Goal: Task Accomplishment & Management: Use online tool/utility

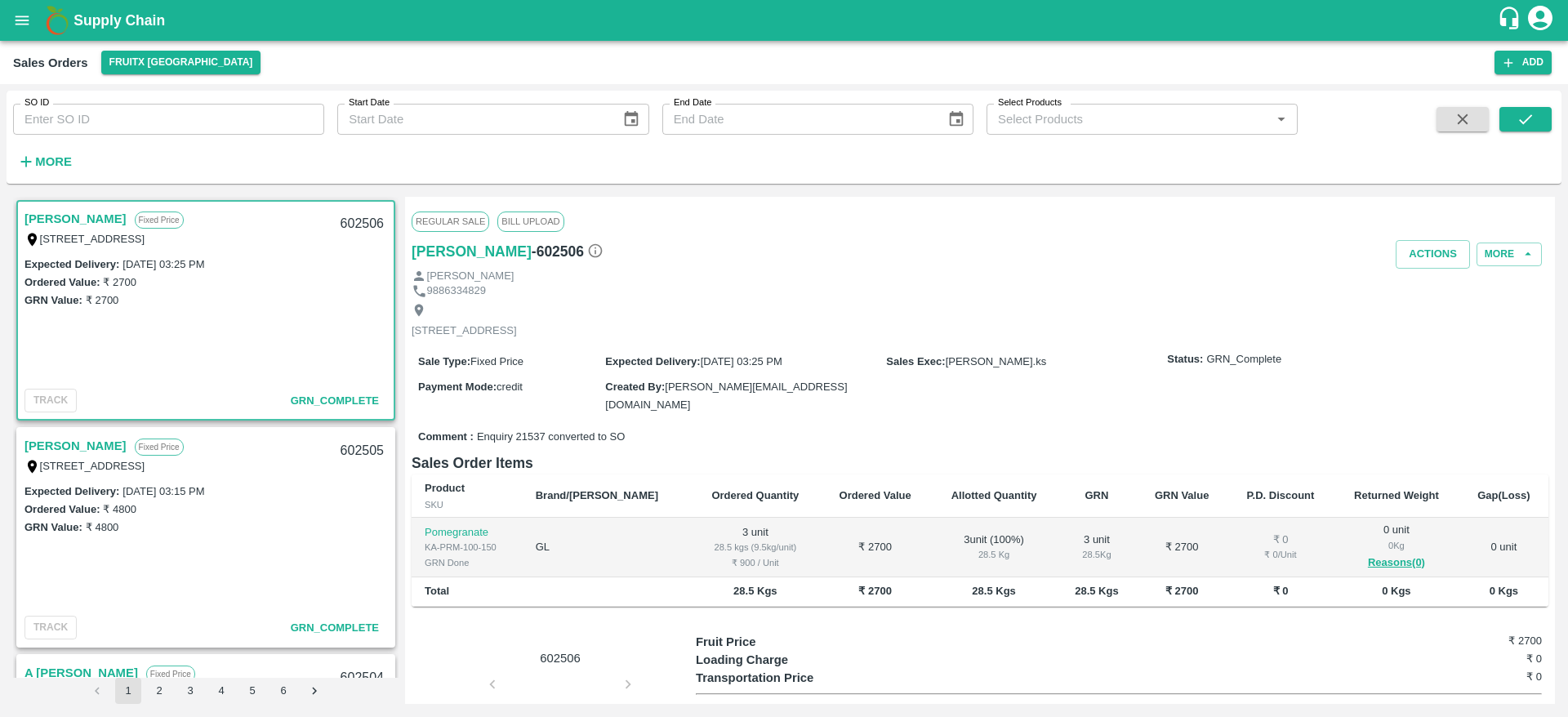
click at [94, 11] on h1 "Supply Chain" at bounding box center [785, 20] width 1424 height 23
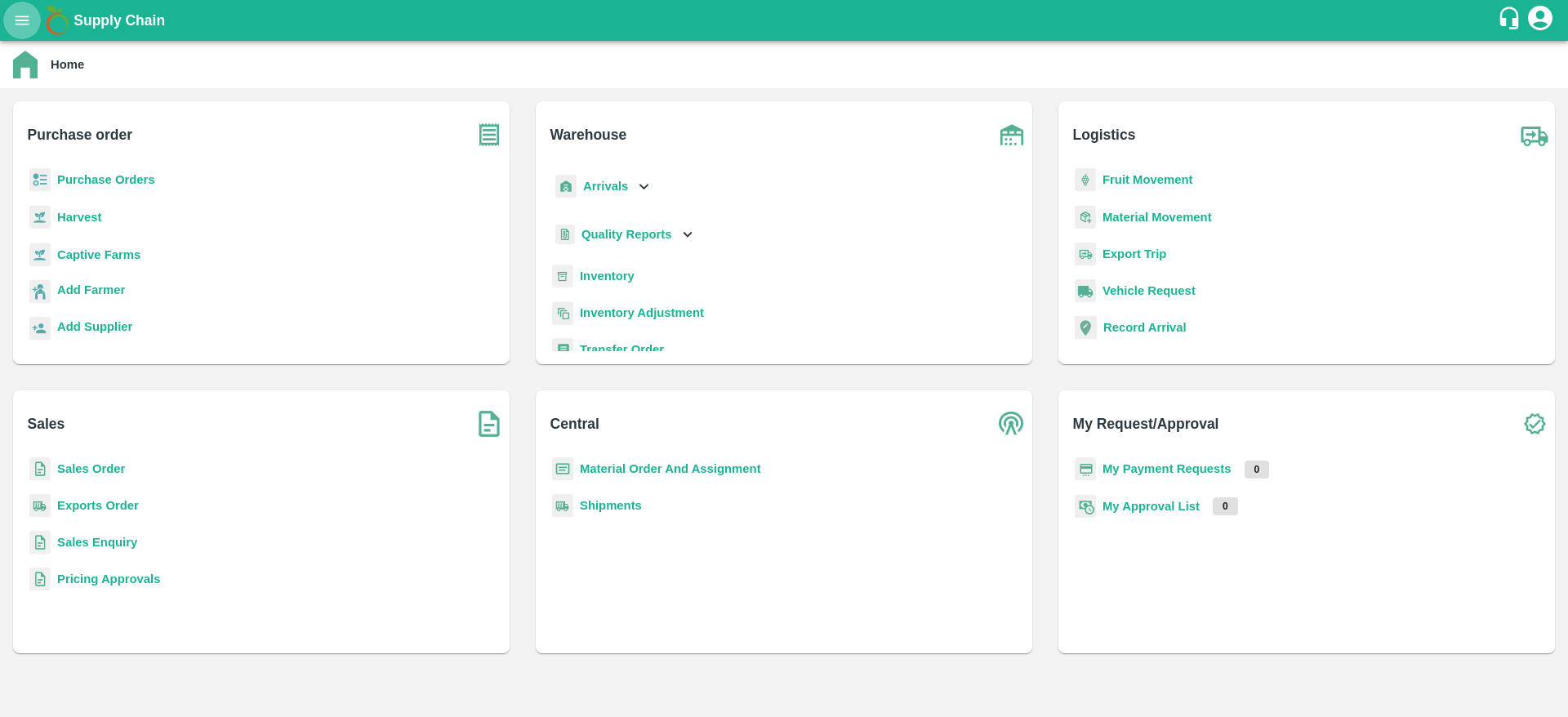
click at [10, 20] on button "open drawer" at bounding box center [22, 20] width 38 height 38
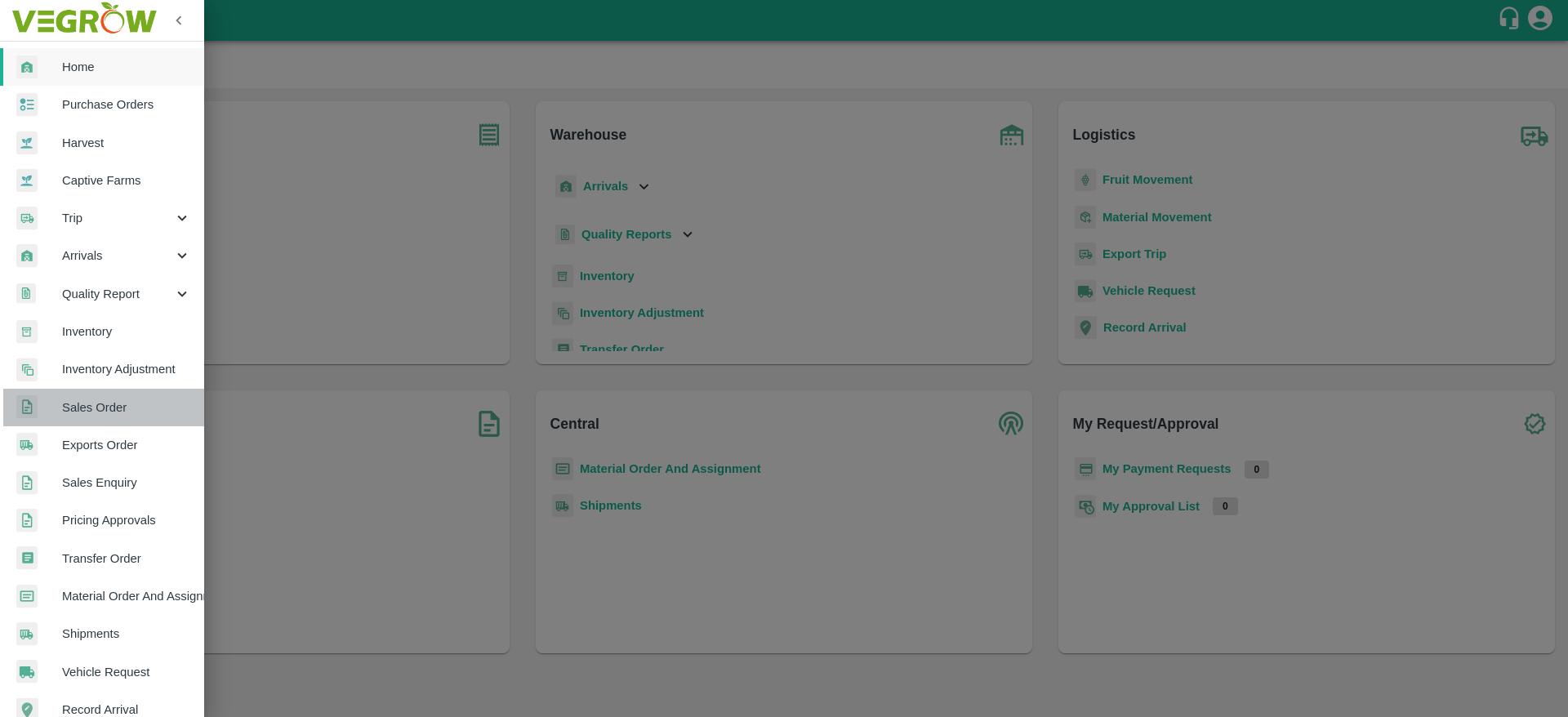
click at [121, 400] on span "Sales Order" at bounding box center [126, 408] width 129 height 18
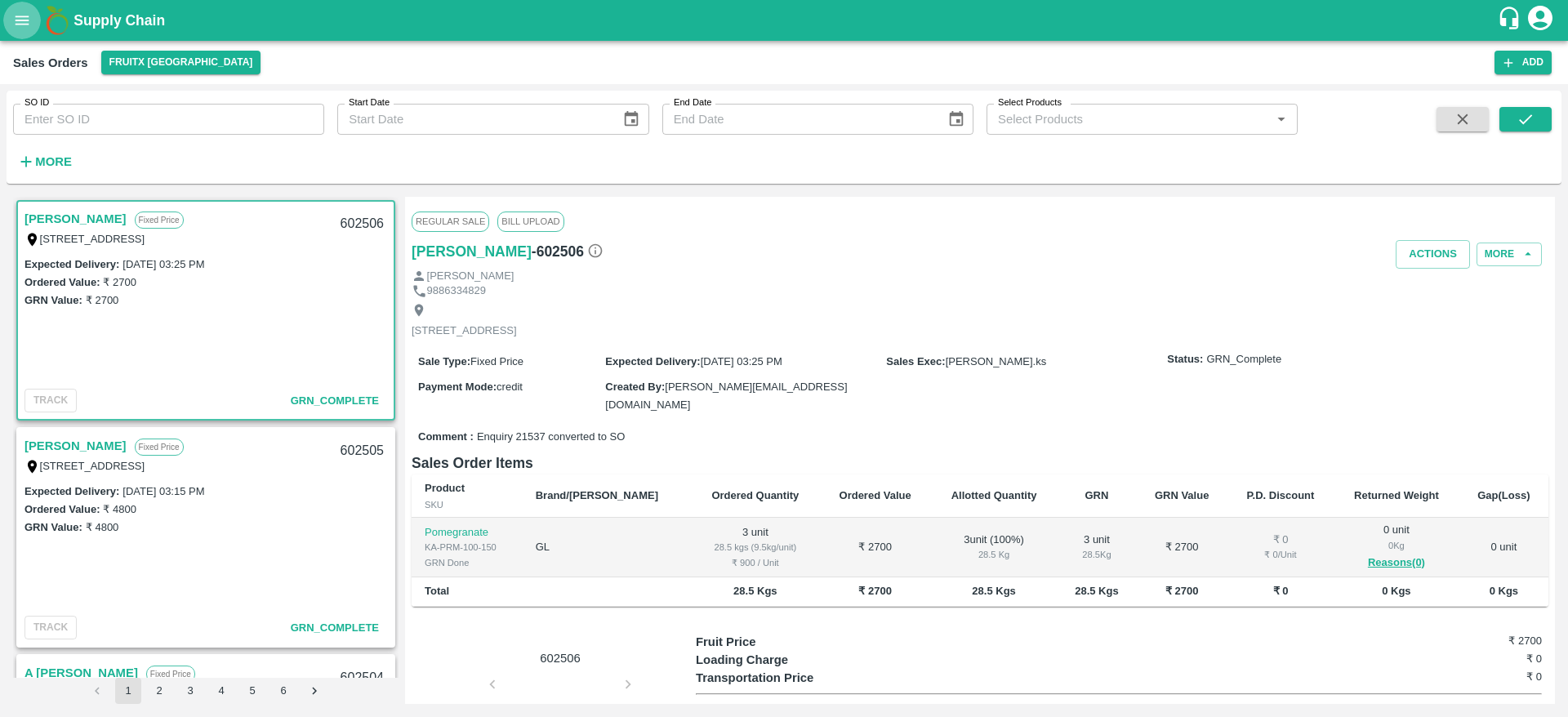
click at [22, 4] on button "open drawer" at bounding box center [22, 20] width 38 height 38
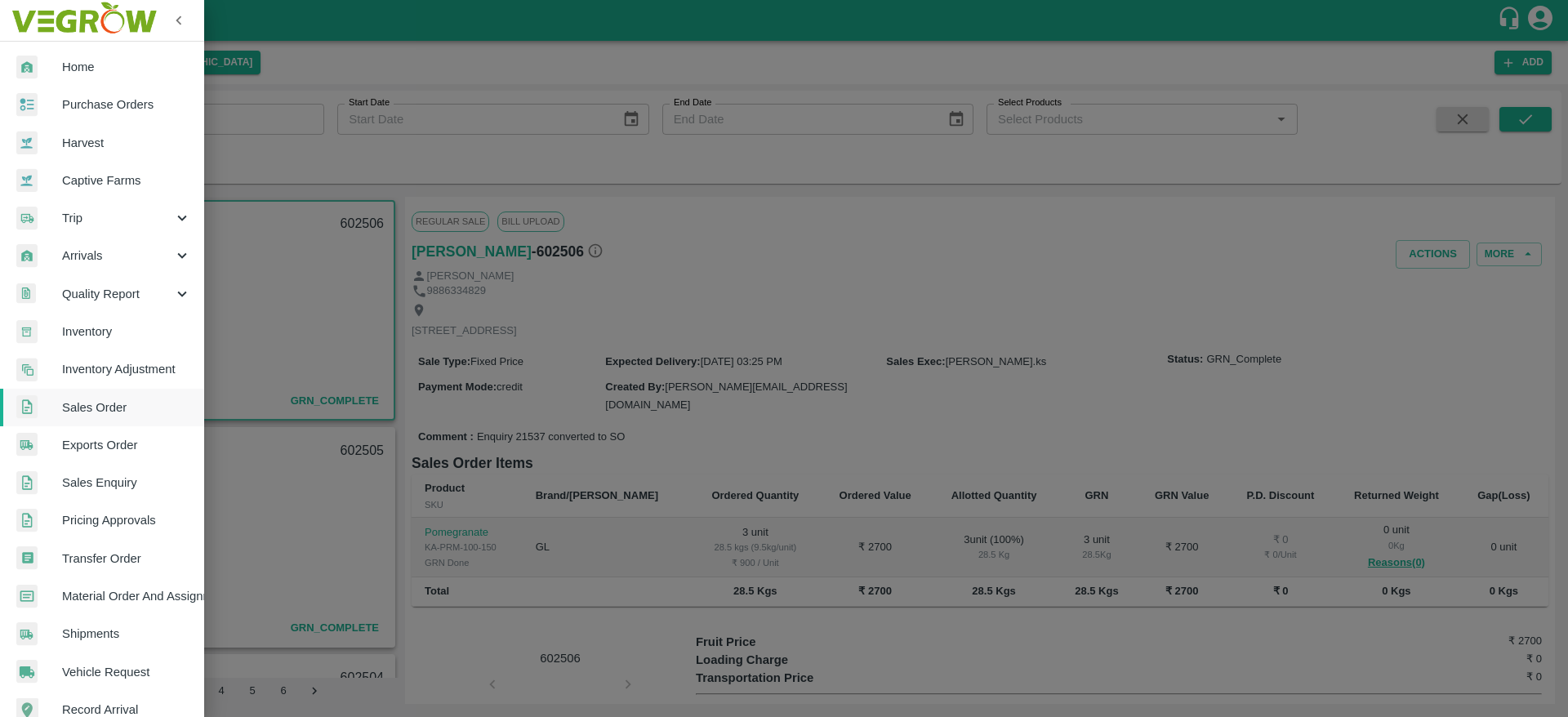
click at [89, 258] on span "Arrivals" at bounding box center [117, 256] width 111 height 18
click at [112, 323] on span "DC Arrivals" at bounding box center [133, 332] width 116 height 18
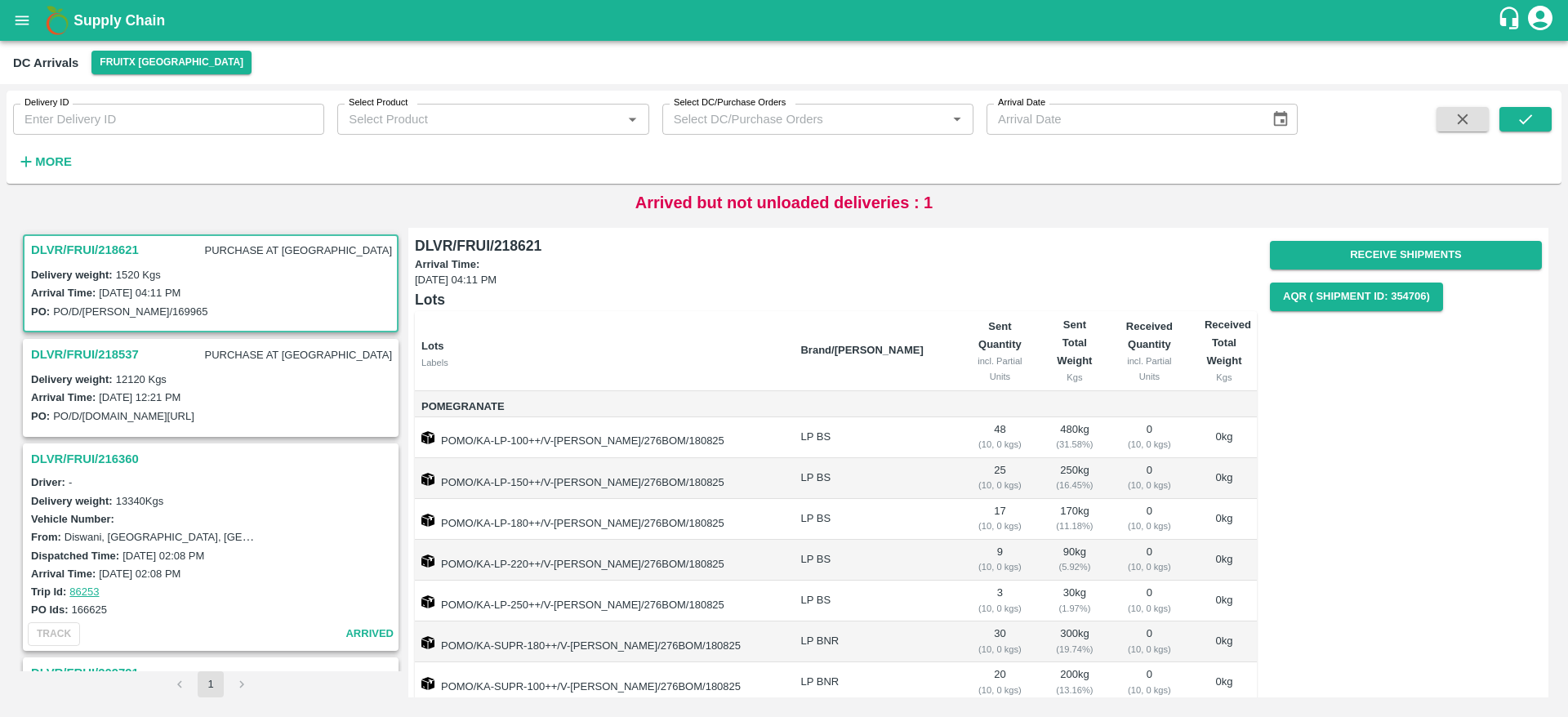
click at [92, 346] on h3 "DLVR/FRUI/218537" at bounding box center [85, 354] width 108 height 21
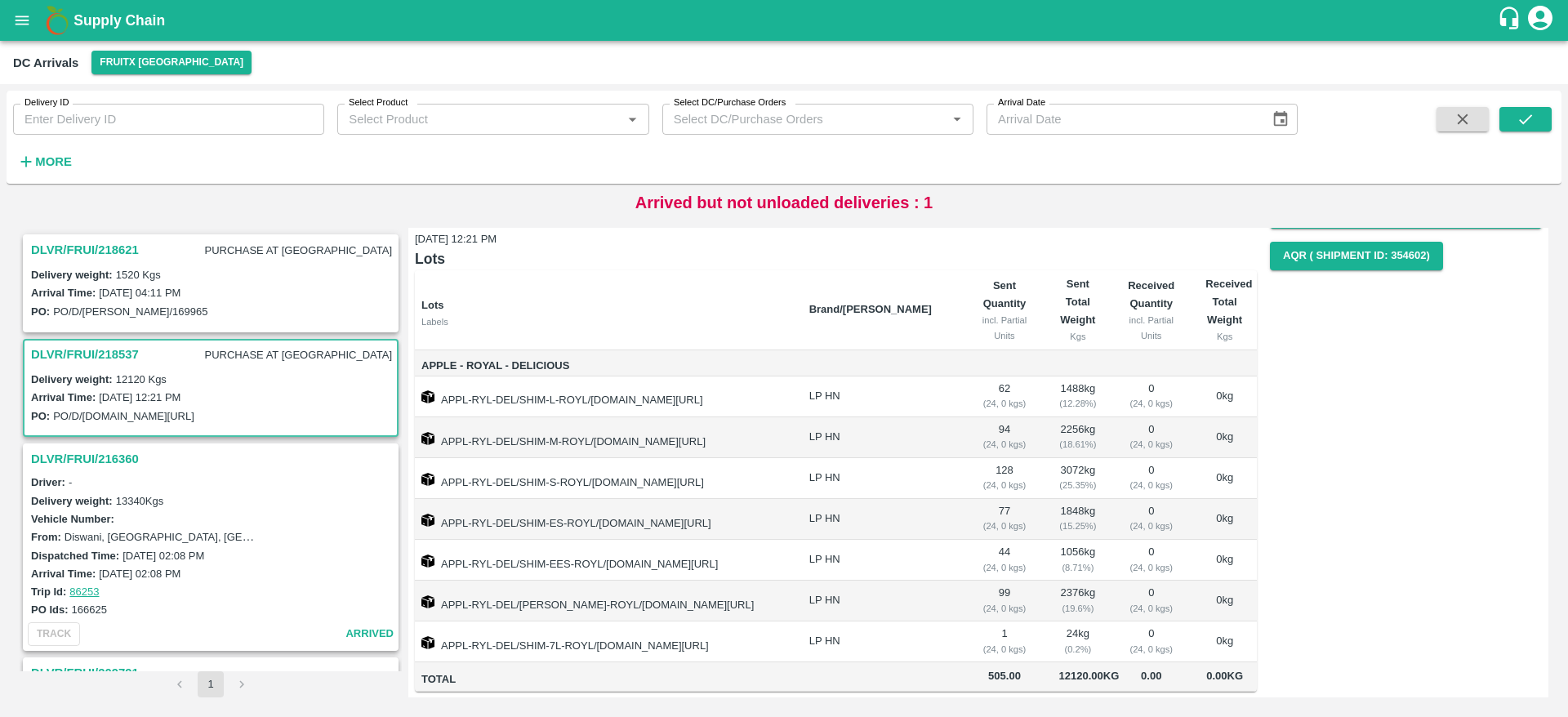
click at [73, 239] on h3 "DLVR/FRUI/218621" at bounding box center [85, 249] width 108 height 21
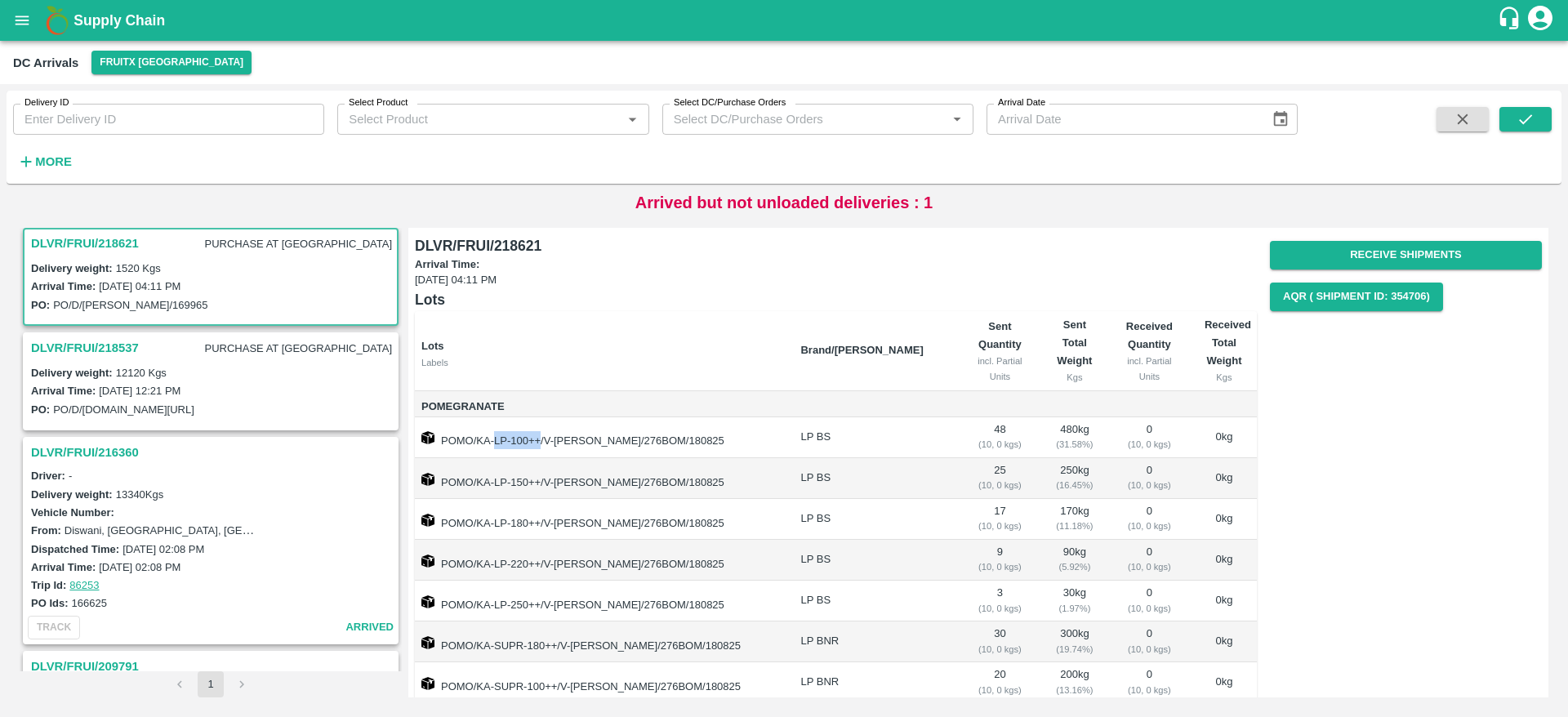
drag, startPoint x: 492, startPoint y: 441, endPoint x: 542, endPoint y: 442, distance: 50.0
click at [542, 442] on td "POMO/KA-LP-100++/V-KA-PRAVEE/276BOM/180825" at bounding box center [601, 438] width 373 height 40
copy td "LP-100++"
drag, startPoint x: 493, startPoint y: 483, endPoint x: 540, endPoint y: 487, distance: 47.2
click at [540, 487] on td "POMO/KA-LP-150++/V-KA-PRAVEE/276BOM/180825" at bounding box center [601, 479] width 373 height 40
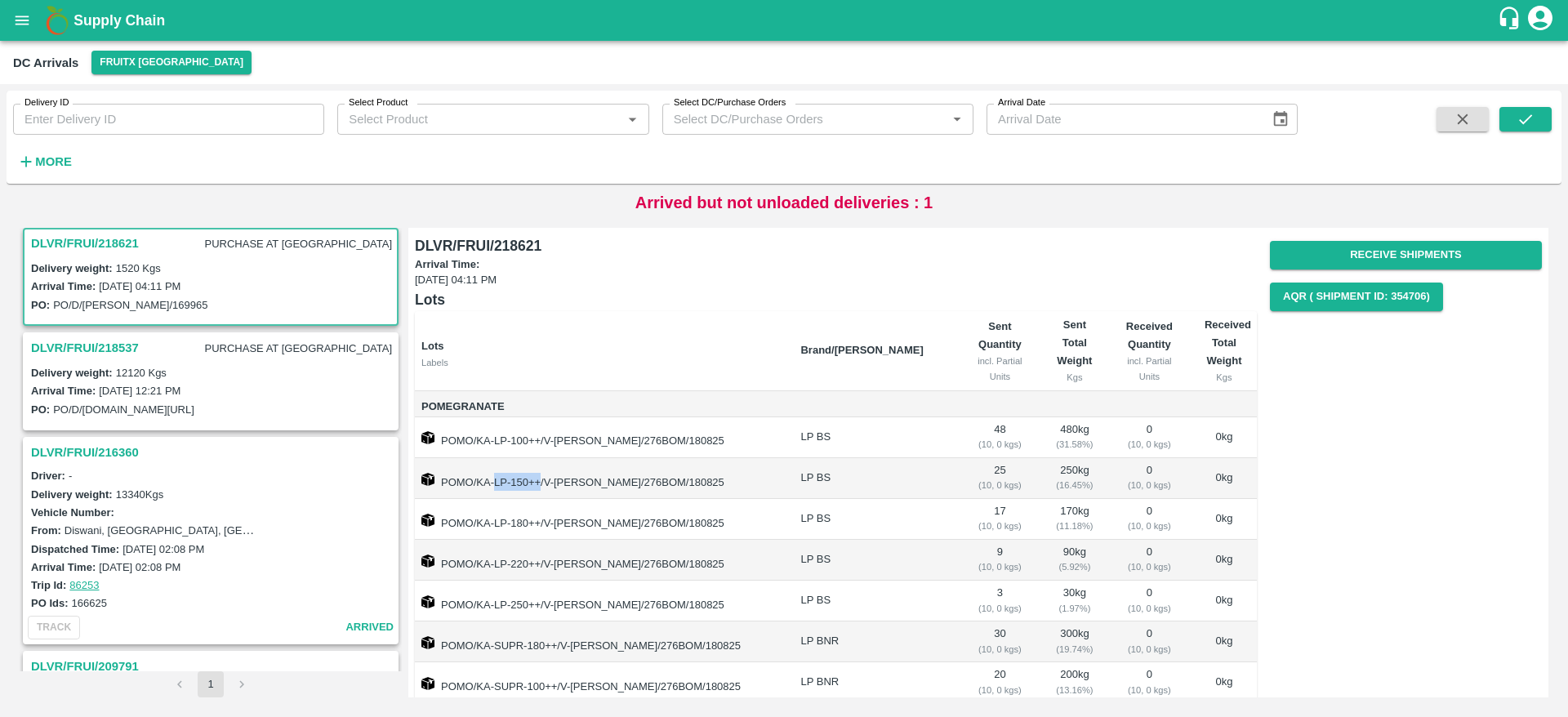
copy td "LP-150++"
click at [548, 440] on td "POMO/KA-LP-100++/V-KA-PRAVEE/276BOM/180825" at bounding box center [601, 438] width 373 height 40
drag, startPoint x: 536, startPoint y: 480, endPoint x: 516, endPoint y: 480, distance: 20.0
click at [516, 480] on td "POMO/KA-LP-150++/V-KA-PRAVEE/276BOM/180825" at bounding box center [601, 479] width 373 height 40
drag, startPoint x: 539, startPoint y: 483, endPoint x: 496, endPoint y: 480, distance: 43.1
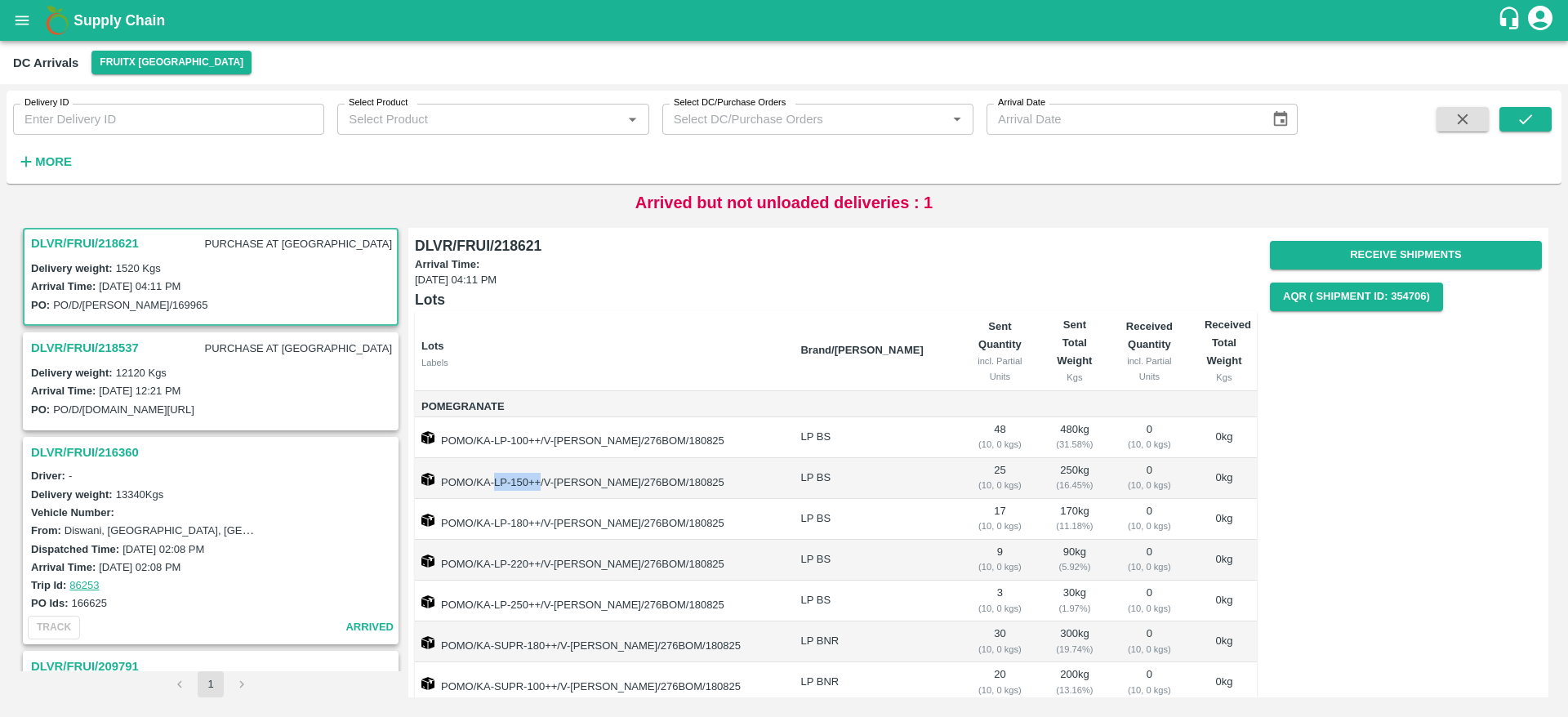
click at [496, 480] on td "POMO/KA-LP-150++/V-KA-PRAVEE/276BOM/180825" at bounding box center [601, 479] width 373 height 40
copy td "LP-150++"
drag, startPoint x: 492, startPoint y: 524, endPoint x: 539, endPoint y: 526, distance: 47.0
click at [539, 526] on td "POMO/KA-LP-180++/V-KA-PRAVEE/276BOM/180825" at bounding box center [601, 519] width 373 height 40
copy td "LP-180++"
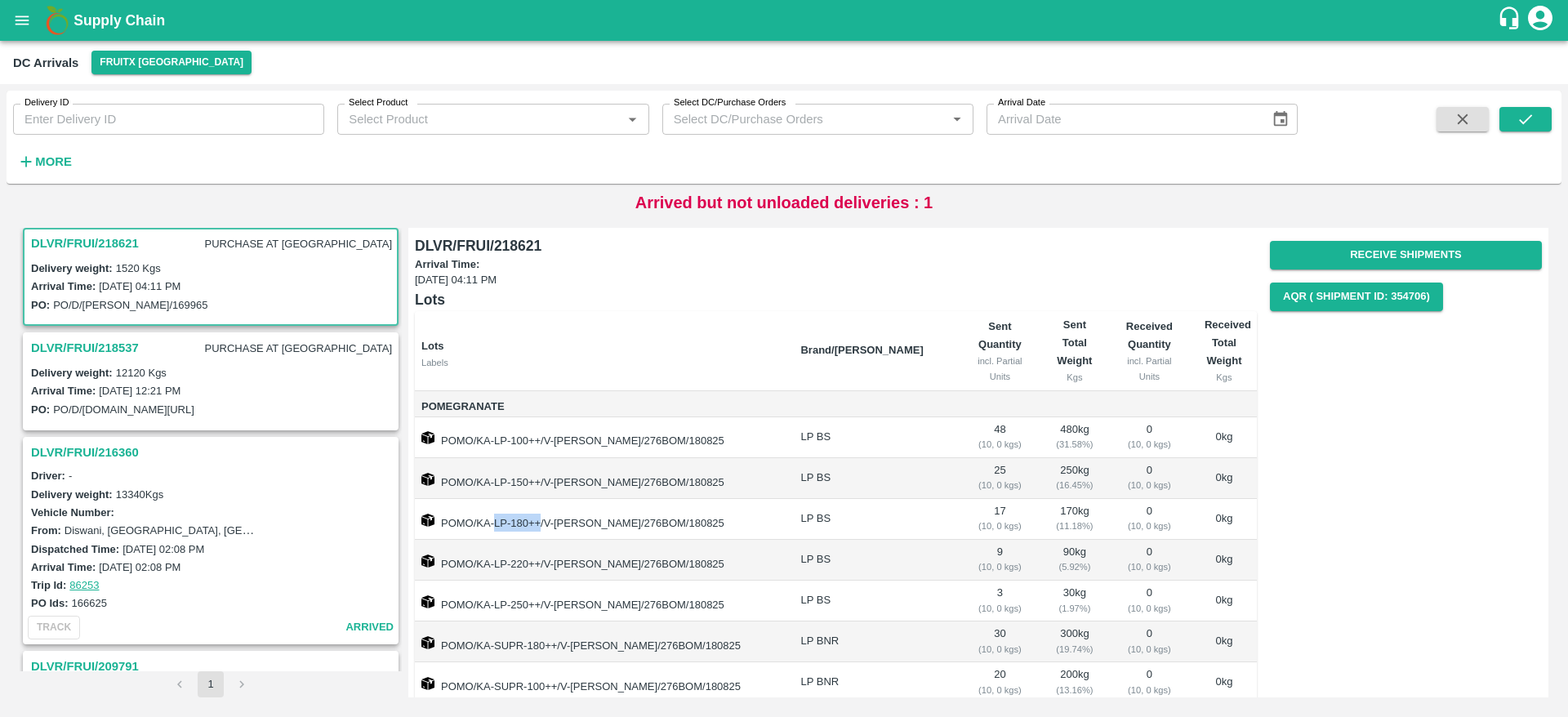
scroll to position [60, 0]
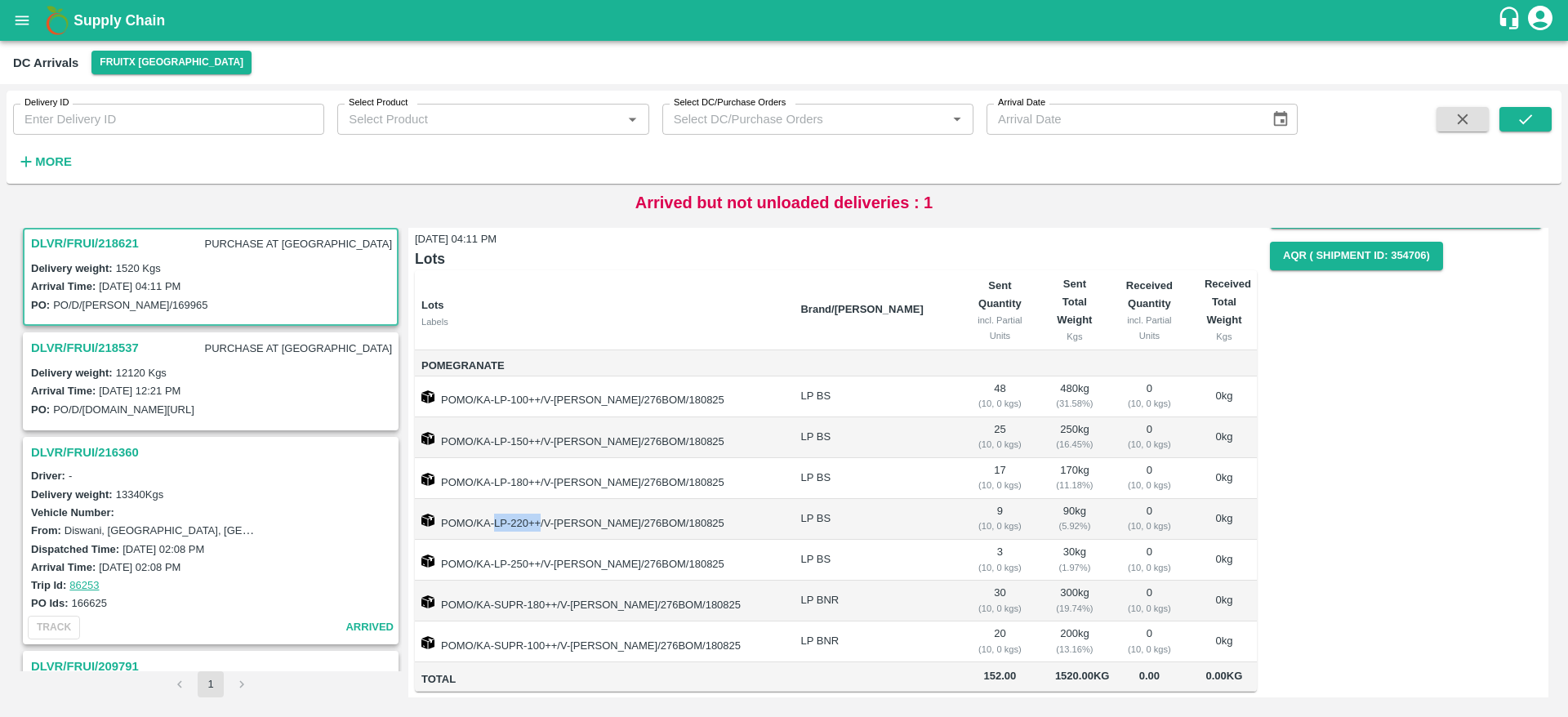
drag, startPoint x: 494, startPoint y: 501, endPoint x: 540, endPoint y: 503, distance: 46.0
click at [540, 503] on td "POMO/KA-LP-220++/V-KA-PRAVEE/276BOM/180825" at bounding box center [601, 519] width 373 height 40
copy td "LP-220++"
click at [613, 540] on td "POMO/KA-LP-250++/V-KA-PRAVEE/276BOM/180825" at bounding box center [601, 561] width 373 height 40
drag, startPoint x: 493, startPoint y: 543, endPoint x: 541, endPoint y: 546, distance: 48.1
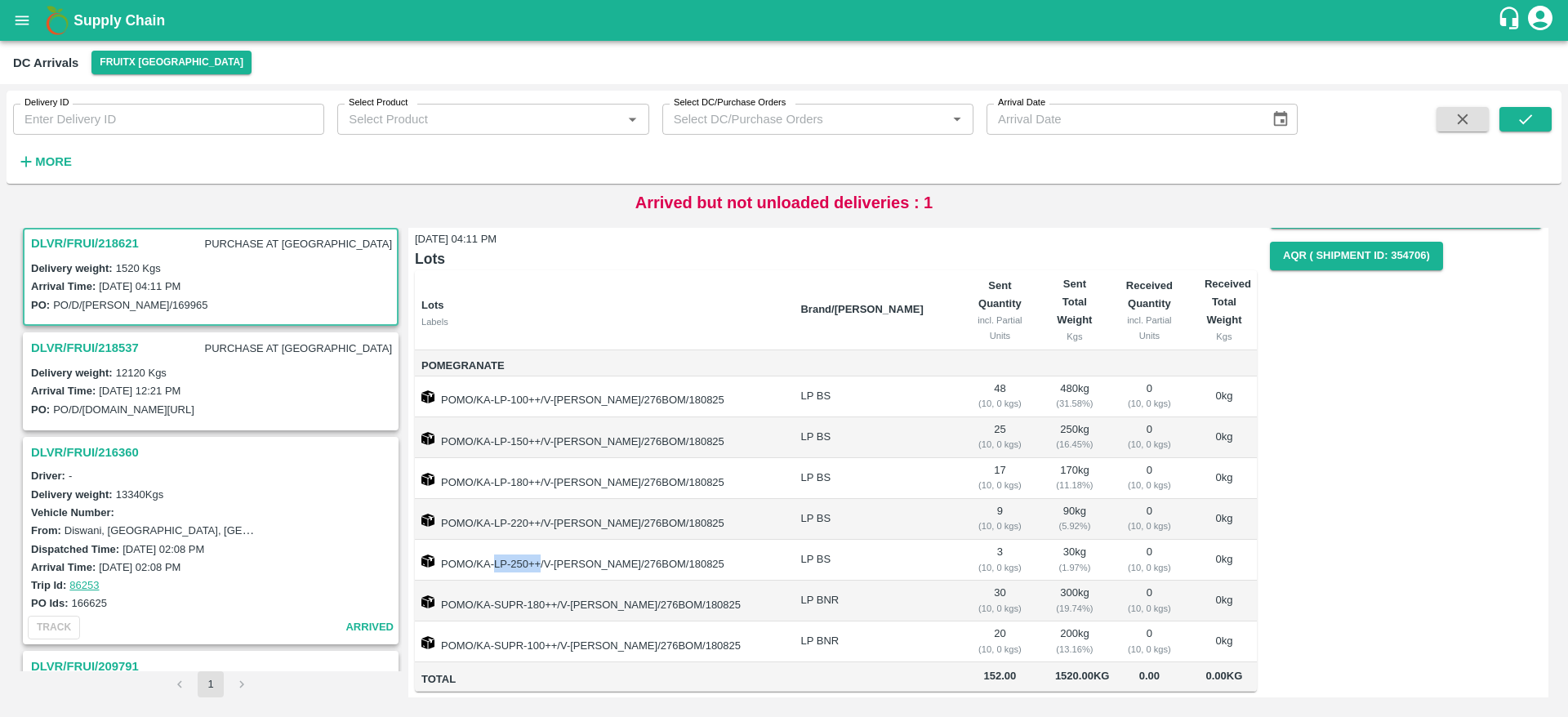
click at [541, 546] on td "POMO/KA-LP-250++/V-KA-PRAVEE/276BOM/180825" at bounding box center [601, 561] width 373 height 40
copy td "LP-250++"
drag, startPoint x: 498, startPoint y: 586, endPoint x: 556, endPoint y: 585, distance: 58.0
click at [556, 585] on td "POMO/KA-SUPR-180++/V-KA-PRAVEE/276BOM/180825" at bounding box center [601, 601] width 373 height 40
copy td "SUPR-180++"
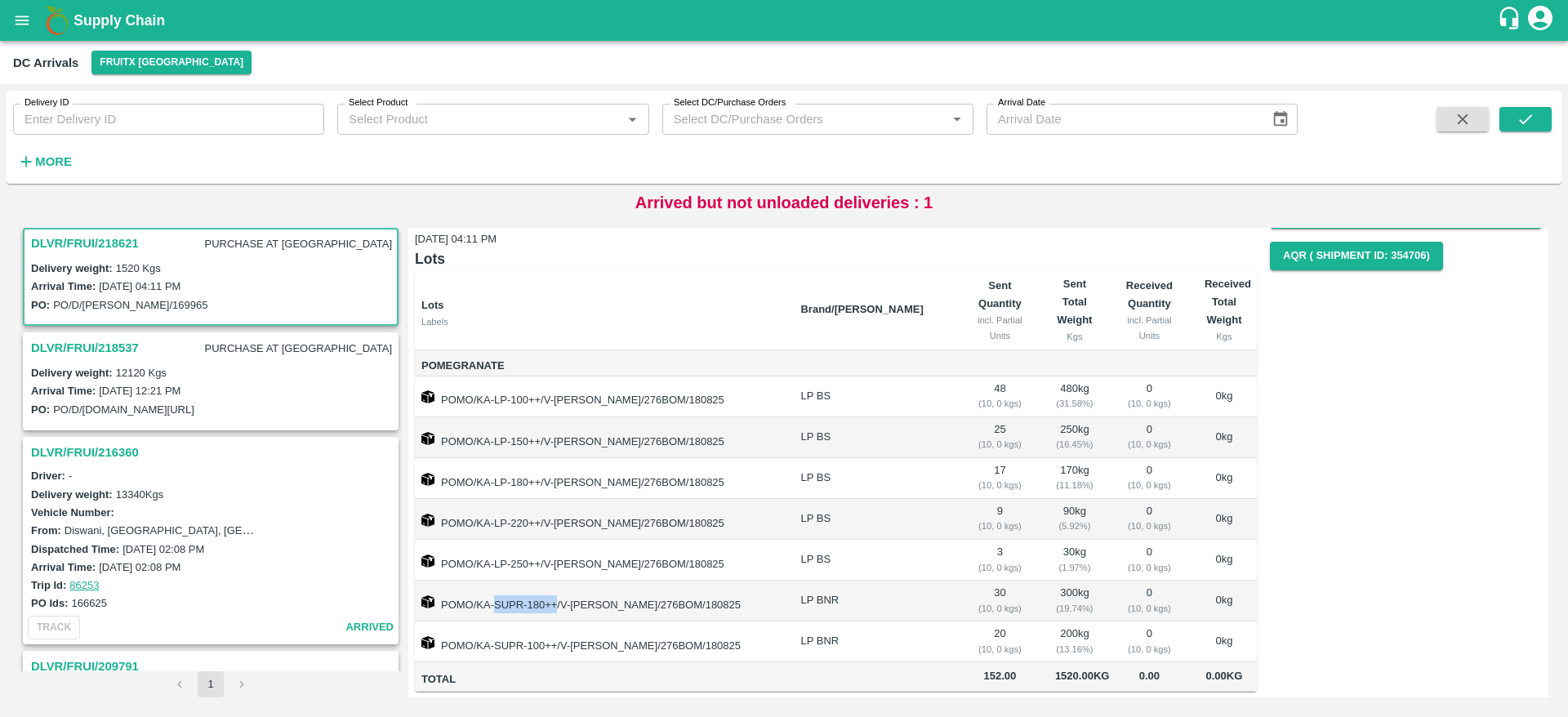
scroll to position [0, 0]
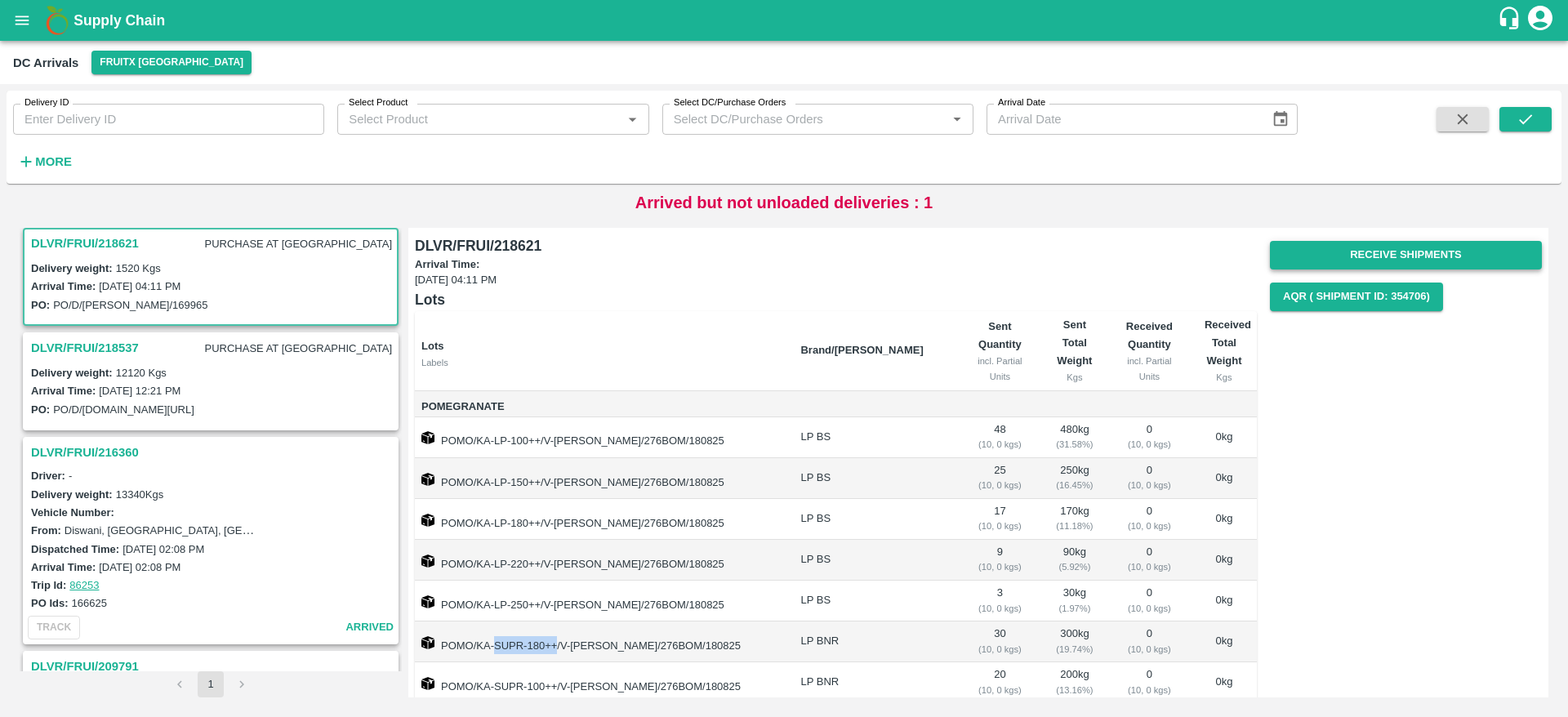
click at [1372, 253] on button "Receive Shipments" at bounding box center [1406, 255] width 272 height 29
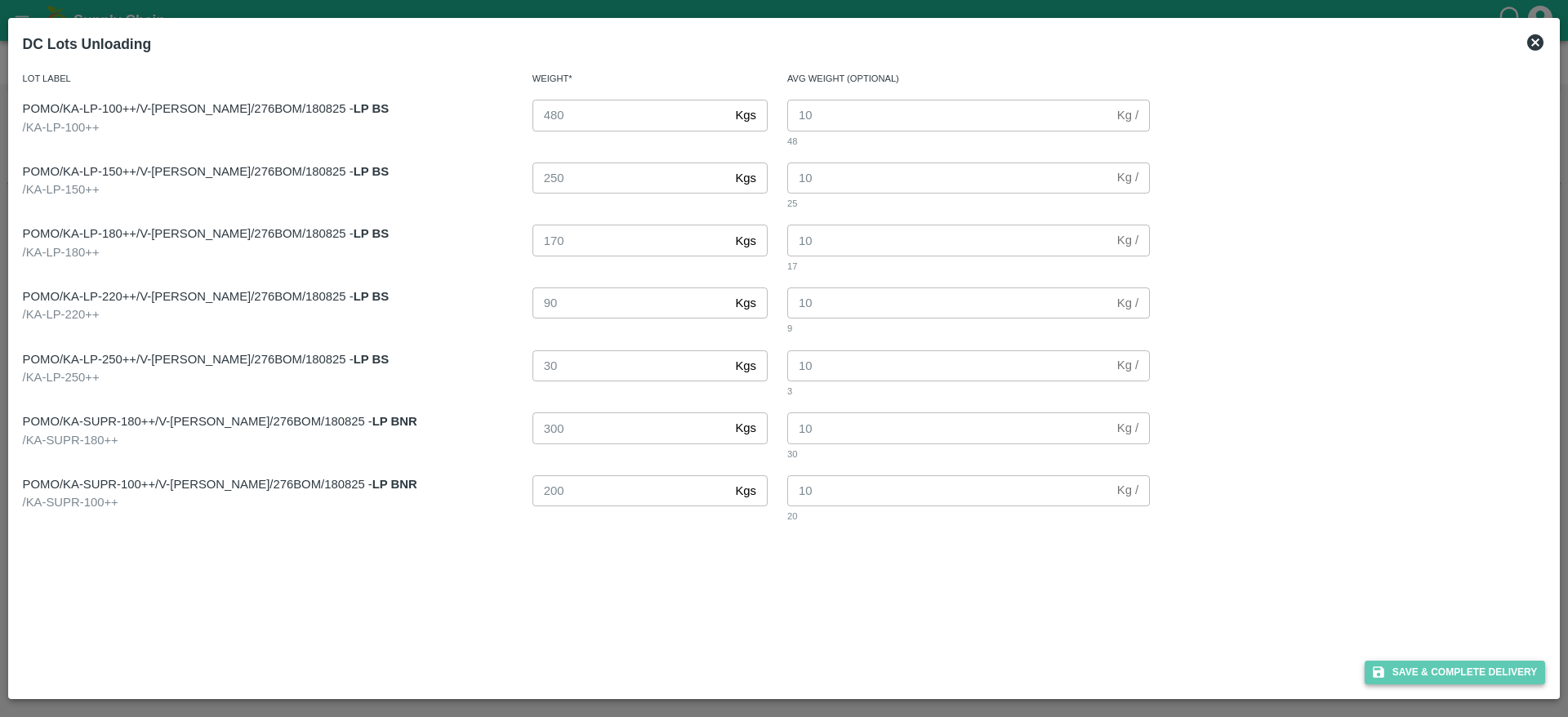
click at [1424, 675] on button "Save & Complete Delivery" at bounding box center [1455, 673] width 181 height 24
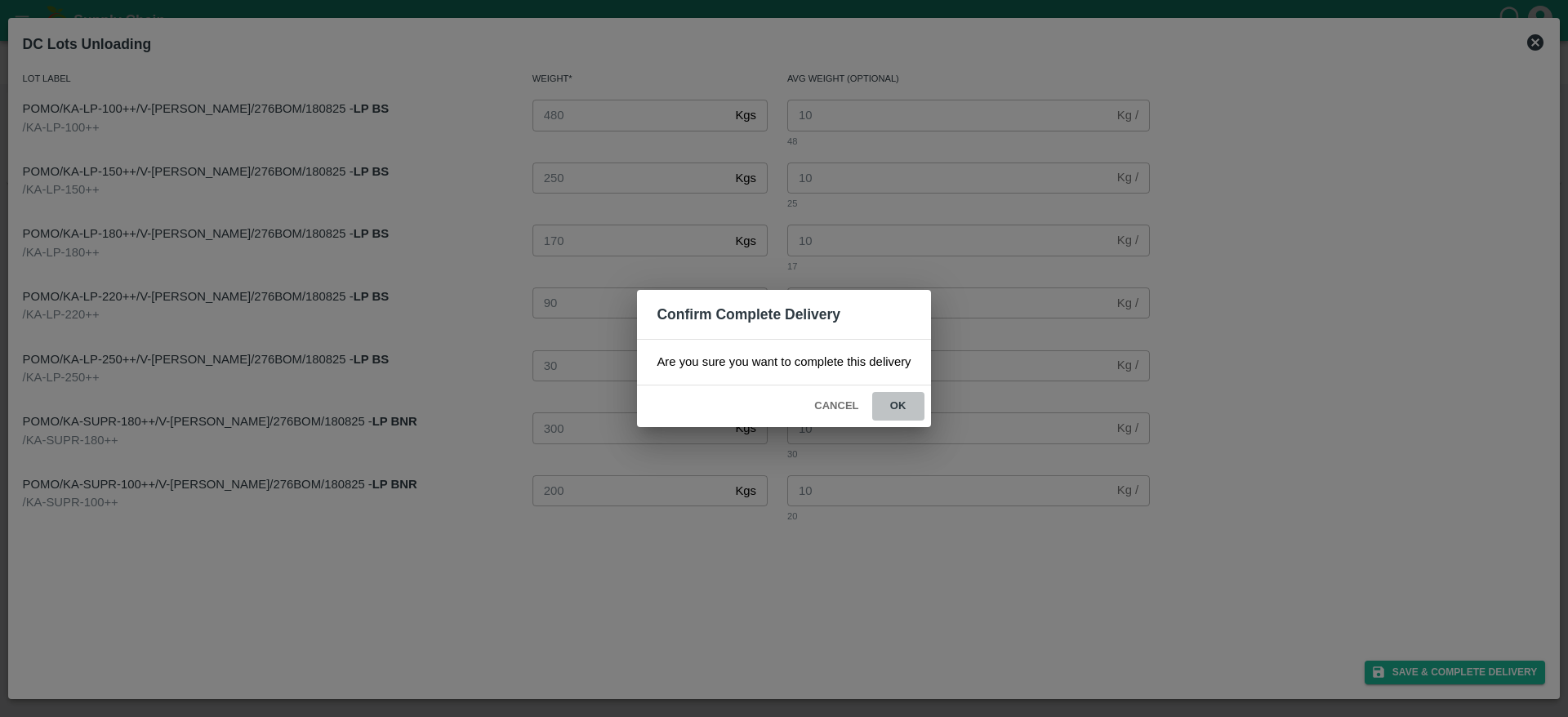
click at [898, 399] on button "ok" at bounding box center [898, 406] width 52 height 29
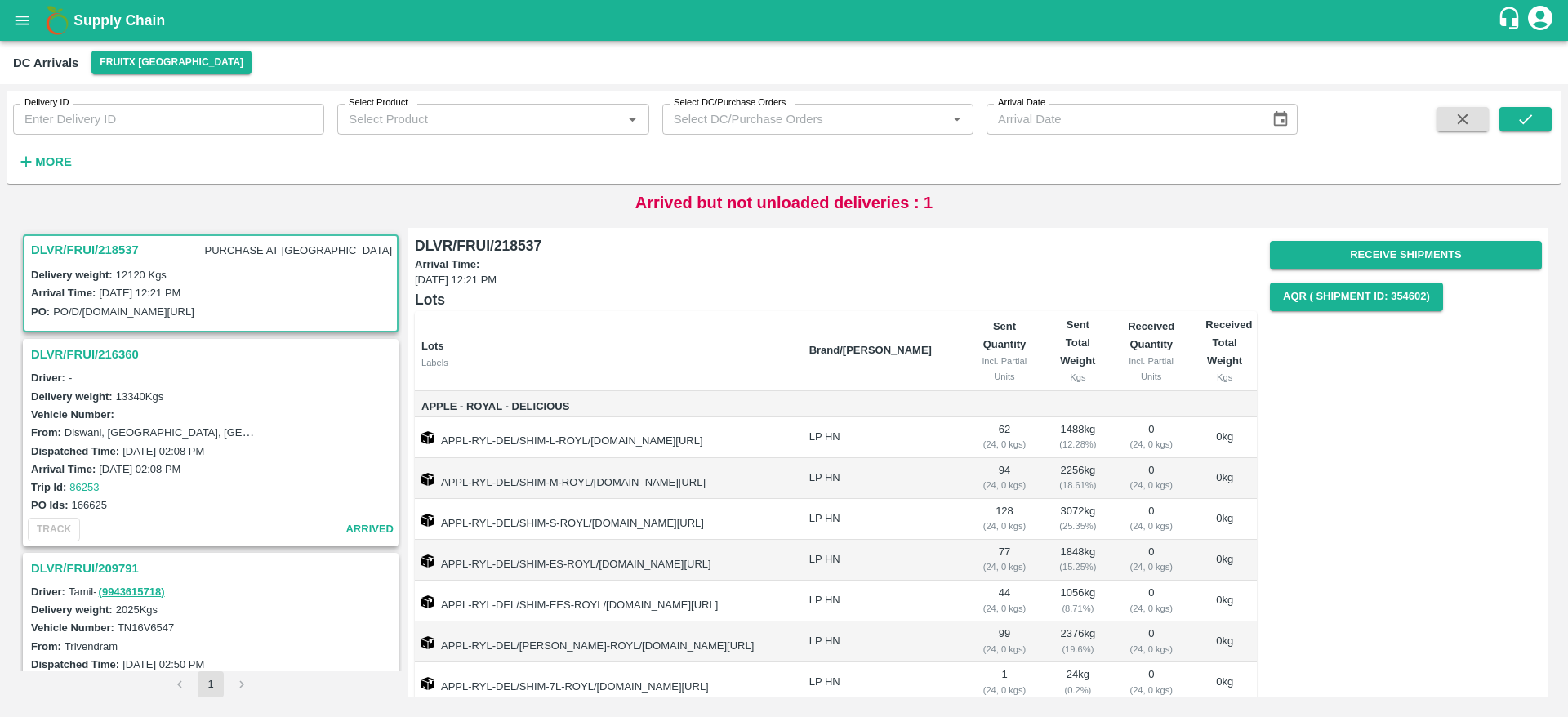
click at [78, 249] on h3 "DLVR/FRUI/218537" at bounding box center [85, 249] width 108 height 21
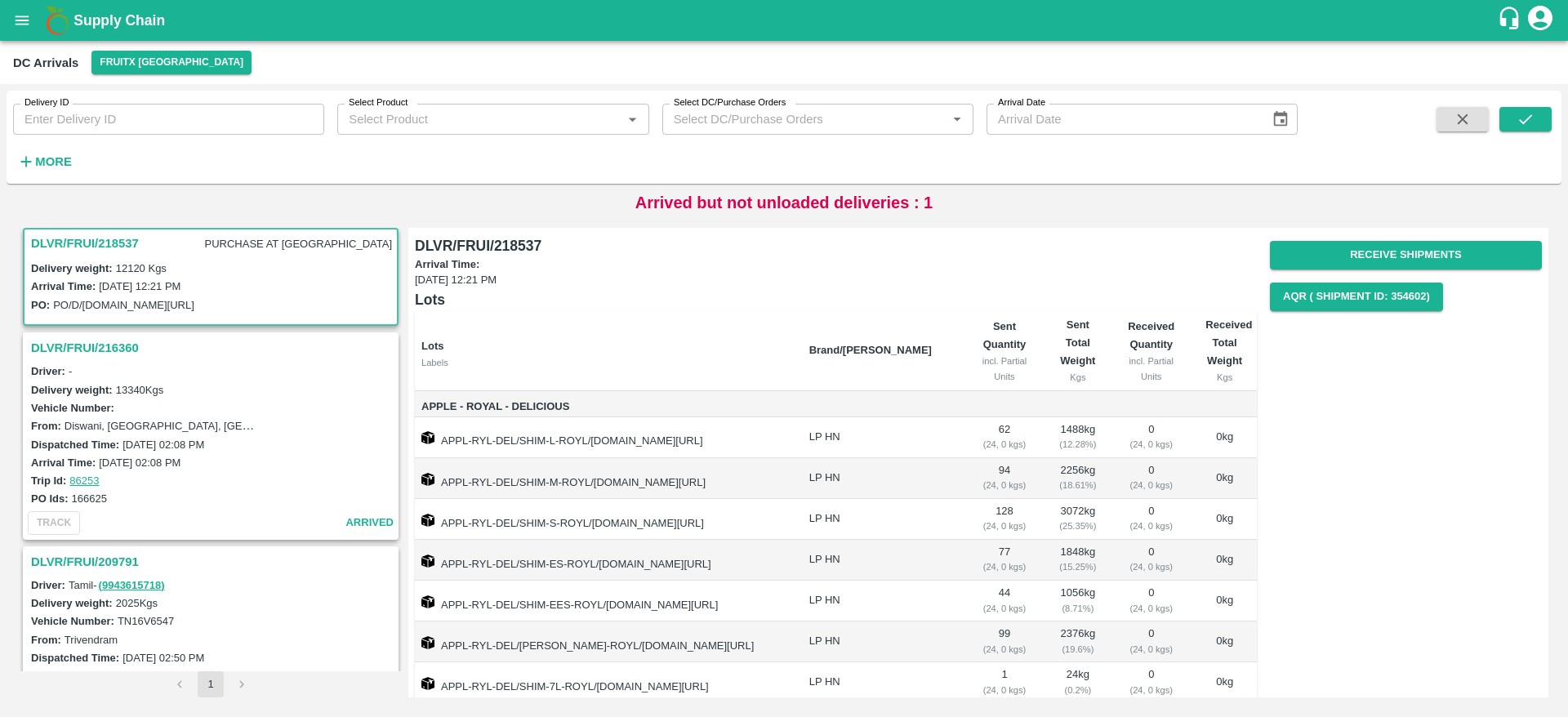
click at [79, 234] on h3 "DLVR/FRUI/218537" at bounding box center [85, 243] width 108 height 21
click at [64, 244] on h3 "DLVR/FRUI/218537" at bounding box center [85, 243] width 108 height 21
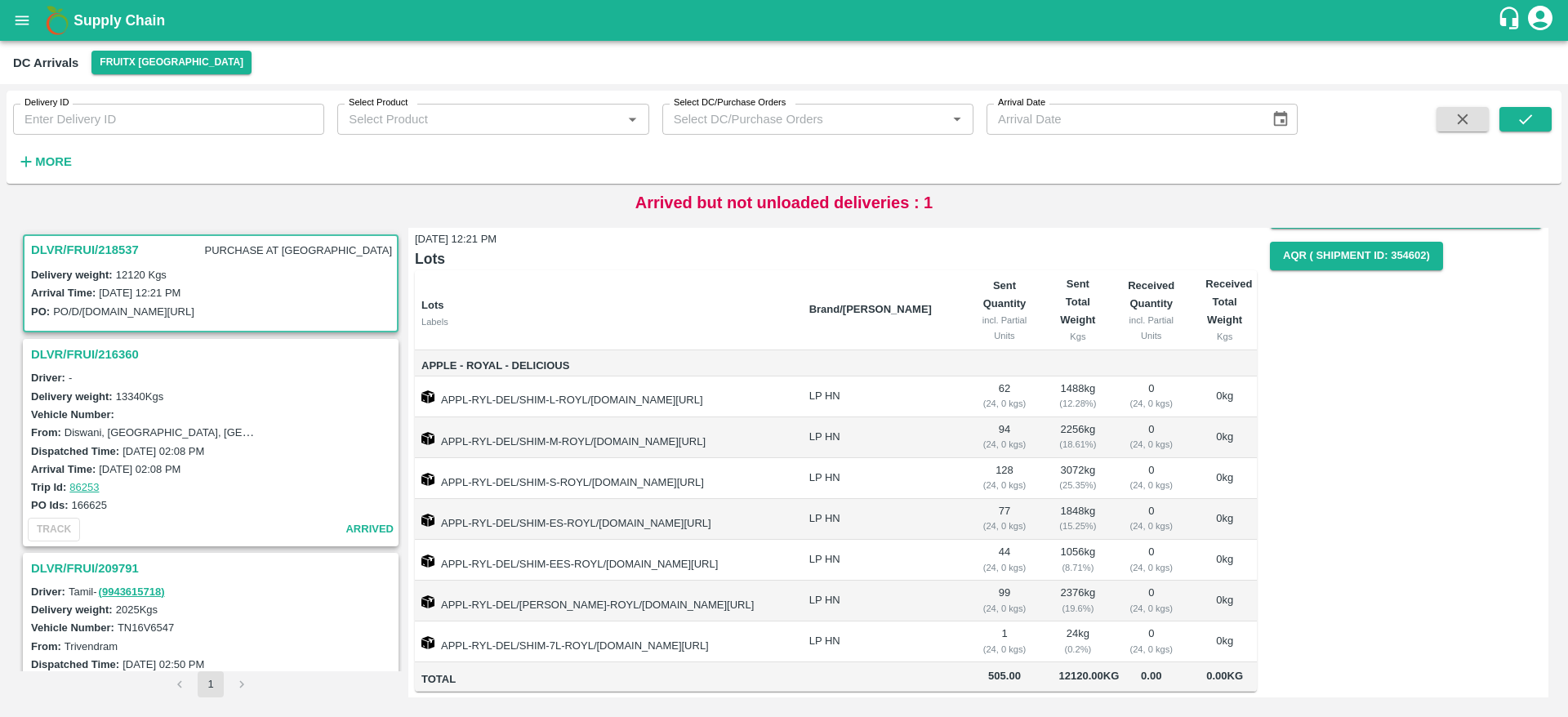
click at [87, 249] on h3 "DLVR/FRUI/218537" at bounding box center [85, 249] width 108 height 21
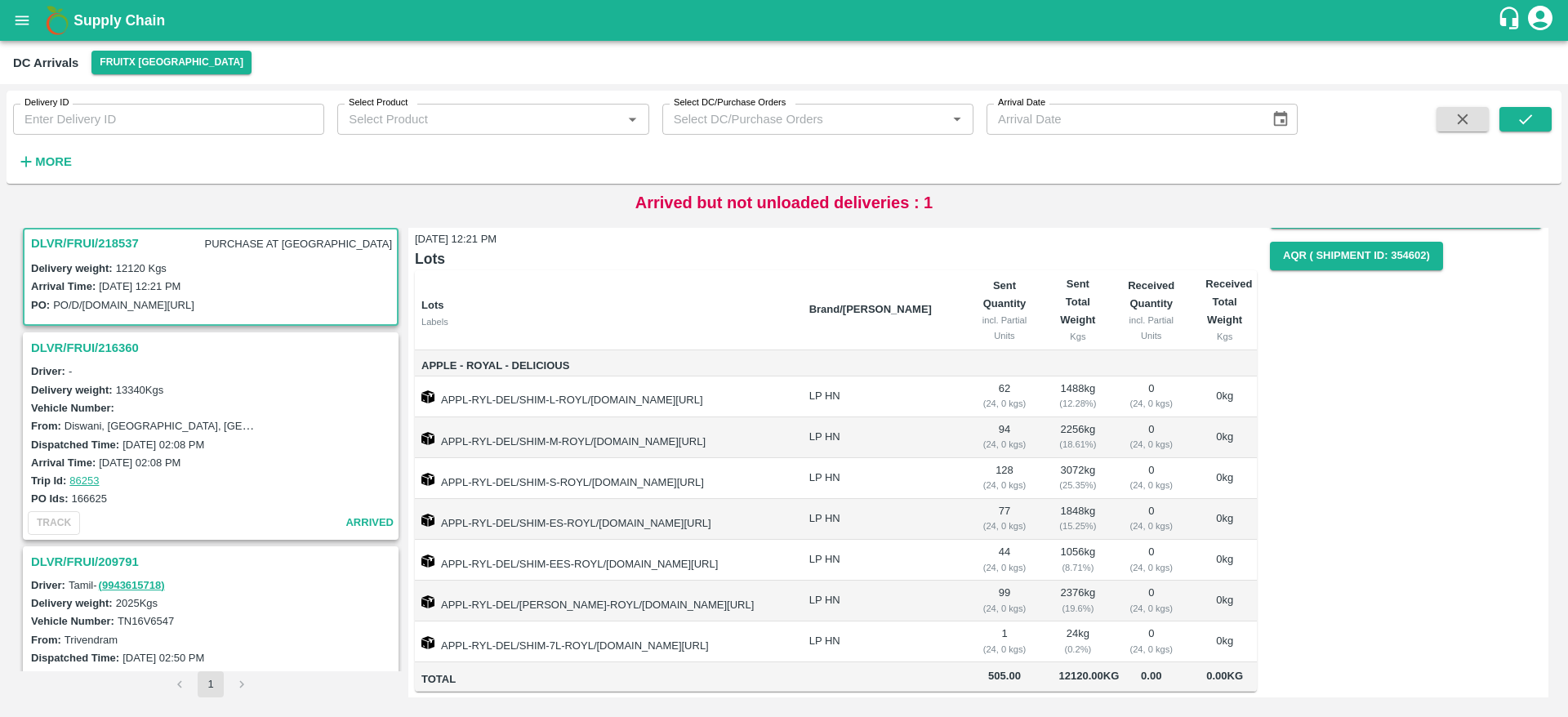
click at [117, 28] on b "Supply Chain" at bounding box center [119, 20] width 91 height 17
